Goal: Information Seeking & Learning: Find contact information

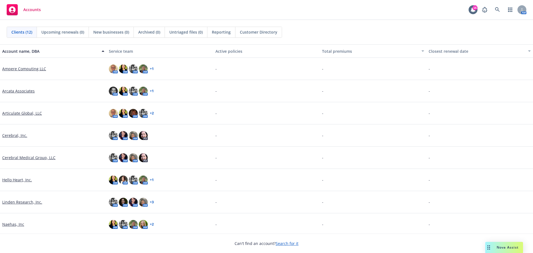
click at [9, 67] on link "Ampere Computing LLC" at bounding box center [24, 69] width 44 height 6
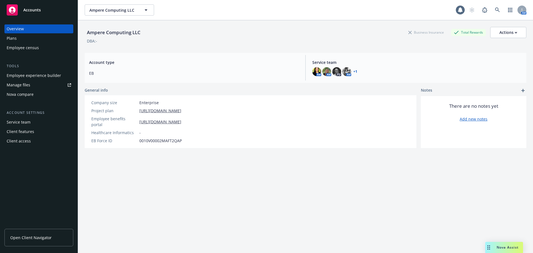
click at [45, 238] on span "Open Client Navigator" at bounding box center [30, 237] width 41 height 6
click at [114, 11] on span "Ampere Computing LLC" at bounding box center [113, 10] width 48 height 6
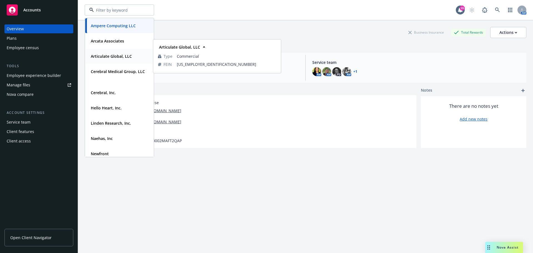
click at [107, 55] on strong "Articulate Global, LLC" at bounding box center [111, 56] width 41 height 5
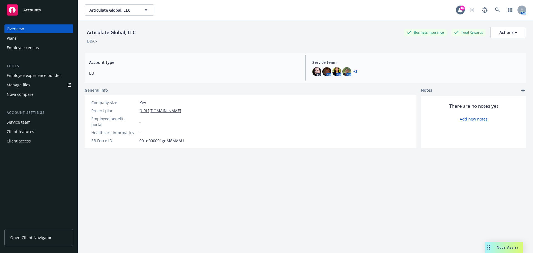
click at [33, 235] on span "Open Client Navigator" at bounding box center [30, 237] width 41 height 6
click at [103, 7] on span "Articulate Global, LLC" at bounding box center [113, 10] width 48 height 6
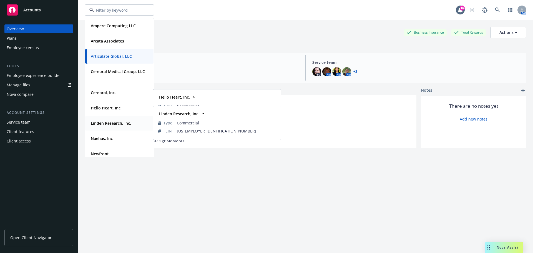
click at [101, 119] on div "Linden Research, Inc." at bounding box center [111, 123] width 44 height 8
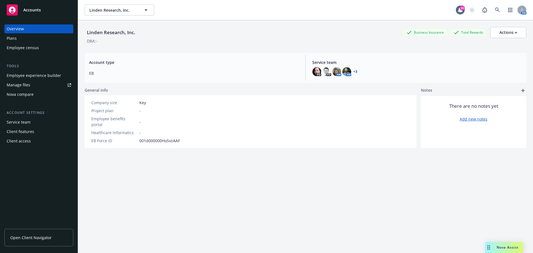
drag, startPoint x: 14, startPoint y: 246, endPoint x: -20, endPoint y: 259, distance: 37.3
drag, startPoint x: -20, startPoint y: 259, endPoint x: 59, endPoint y: 204, distance: 96.9
click at [59, 204] on div "Overview Plans Employee census Tools Employee experience builder Manage files N…" at bounding box center [39, 135] width 78 height 235
click at [34, 238] on span "Open Client Navigator" at bounding box center [30, 237] width 41 height 6
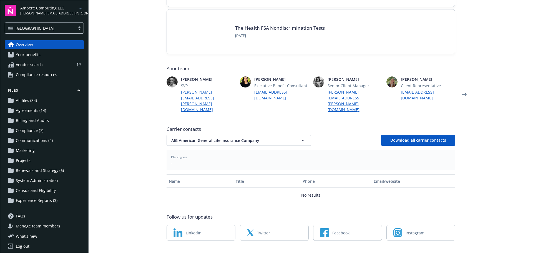
scroll to position [101, 0]
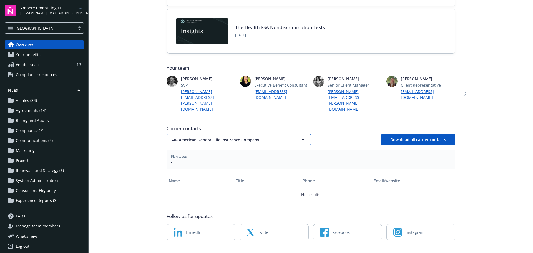
click at [228, 137] on span "AIG American General Life Insurance Company" at bounding box center [228, 140] width 115 height 6
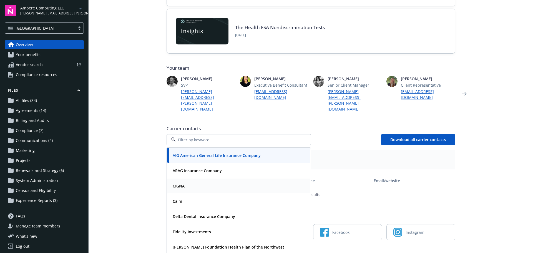
click at [180, 183] on strong "CIGNA" at bounding box center [179, 185] width 12 height 5
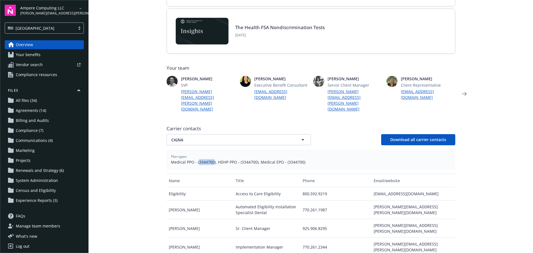
drag, startPoint x: 196, startPoint y: 151, endPoint x: 211, endPoint y: 150, distance: 15.0
click at [211, 159] on span "Medical PPO - (3344700), HDHP PPO - (3344700), Medical EPO - (3344700)" at bounding box center [311, 162] width 280 height 6
copy span "3344700"
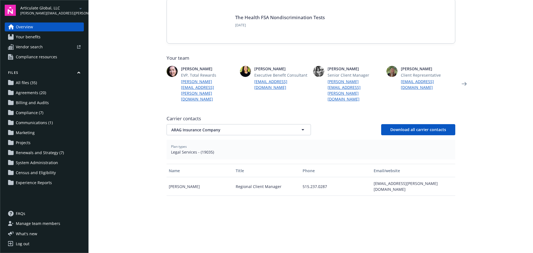
scroll to position [111, 0]
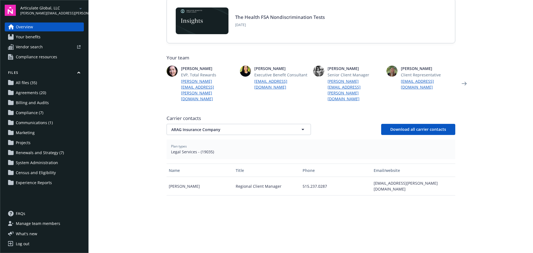
click at [25, 38] on span "Your benefits" at bounding box center [28, 36] width 25 height 9
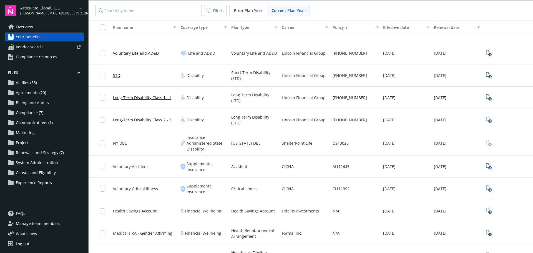
scroll to position [222, 0]
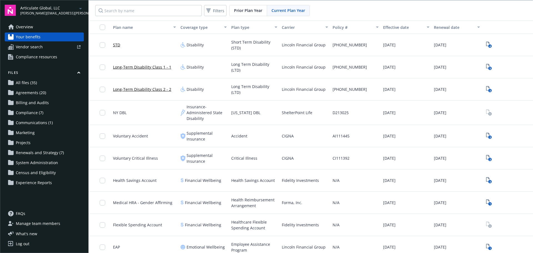
click at [119, 46] on link "STD" at bounding box center [116, 45] width 7 height 6
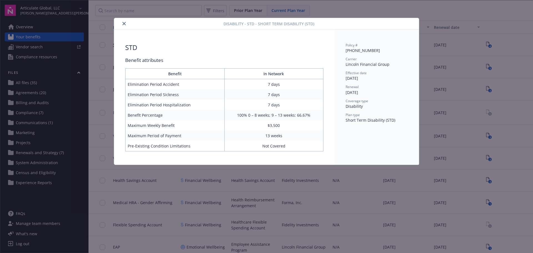
click at [124, 22] on button "close" at bounding box center [124, 23] width 7 height 7
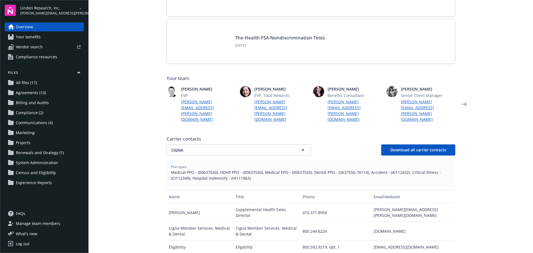
scroll to position [83, 0]
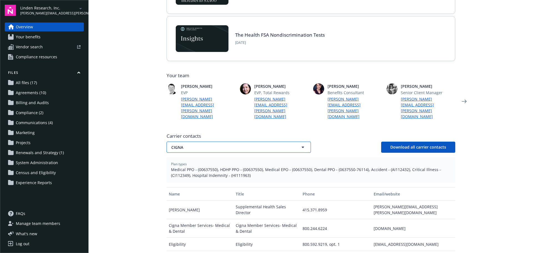
click at [195, 142] on button "CIGNA" at bounding box center [238, 147] width 144 height 11
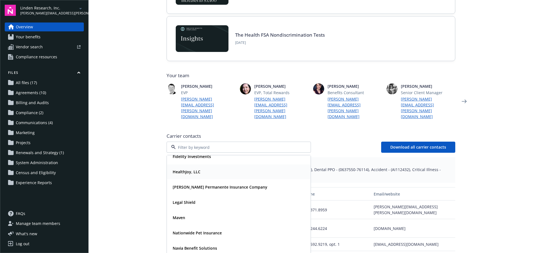
scroll to position [17, 0]
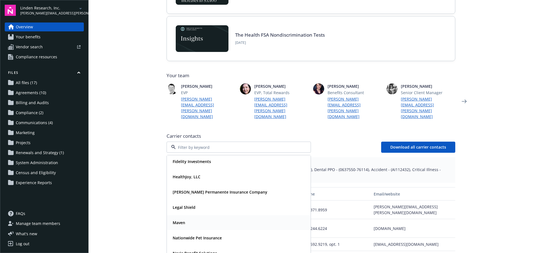
click at [178, 220] on strong "Maven" at bounding box center [179, 222] width 12 height 5
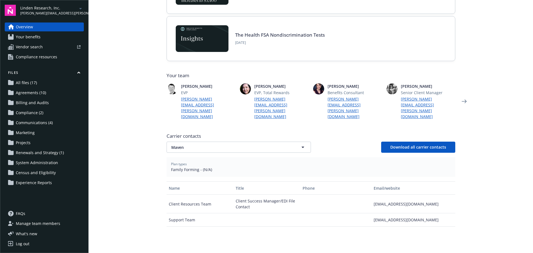
drag, startPoint x: 470, startPoint y: 56, endPoint x: 429, endPoint y: 181, distance: 131.8
click at [470, 56] on main "Welcome to Navigator Newfront news View all news 2026 Health FSA Limit Increase…" at bounding box center [311, 126] width 444 height 253
drag, startPoint x: 435, startPoint y: 191, endPoint x: 369, endPoint y: 194, distance: 65.3
click at [371, 195] on div "clientresources@mavenclinic.com" at bounding box center [413, 204] width 84 height 19
copy div "clientresources@mavenclinic.com"
